Goal: Transaction & Acquisition: Purchase product/service

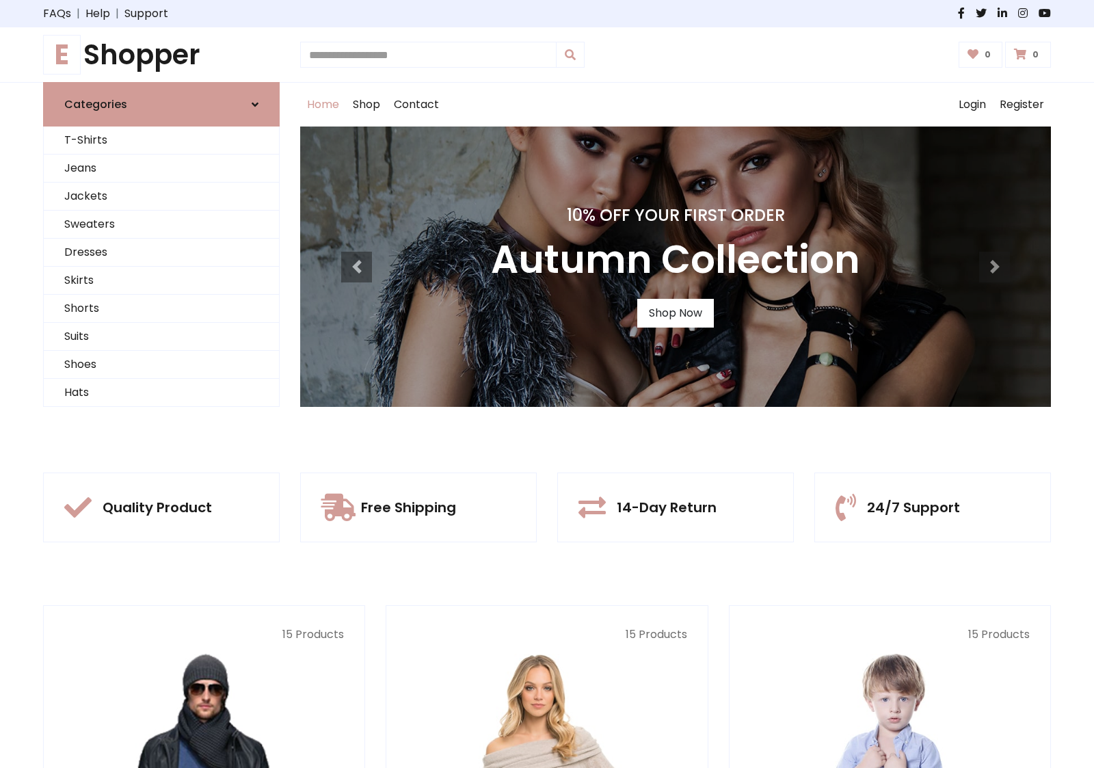
click at [547, 383] on div "10% Off Your First Order Autumn Collection Shop Now" at bounding box center [675, 266] width 750 height 280
click at [675, 312] on link "Shop Now" at bounding box center [675, 313] width 77 height 29
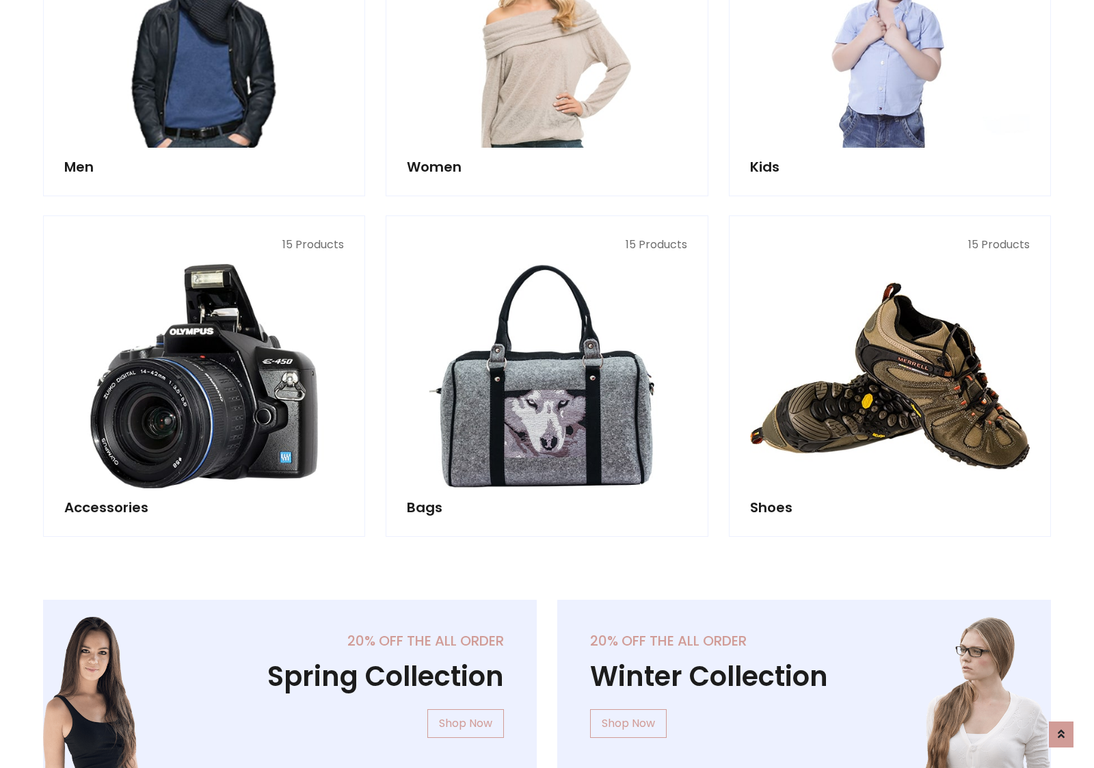
scroll to position [1363, 0]
